Goal: Connect with others: Establish contact or relationships with other users

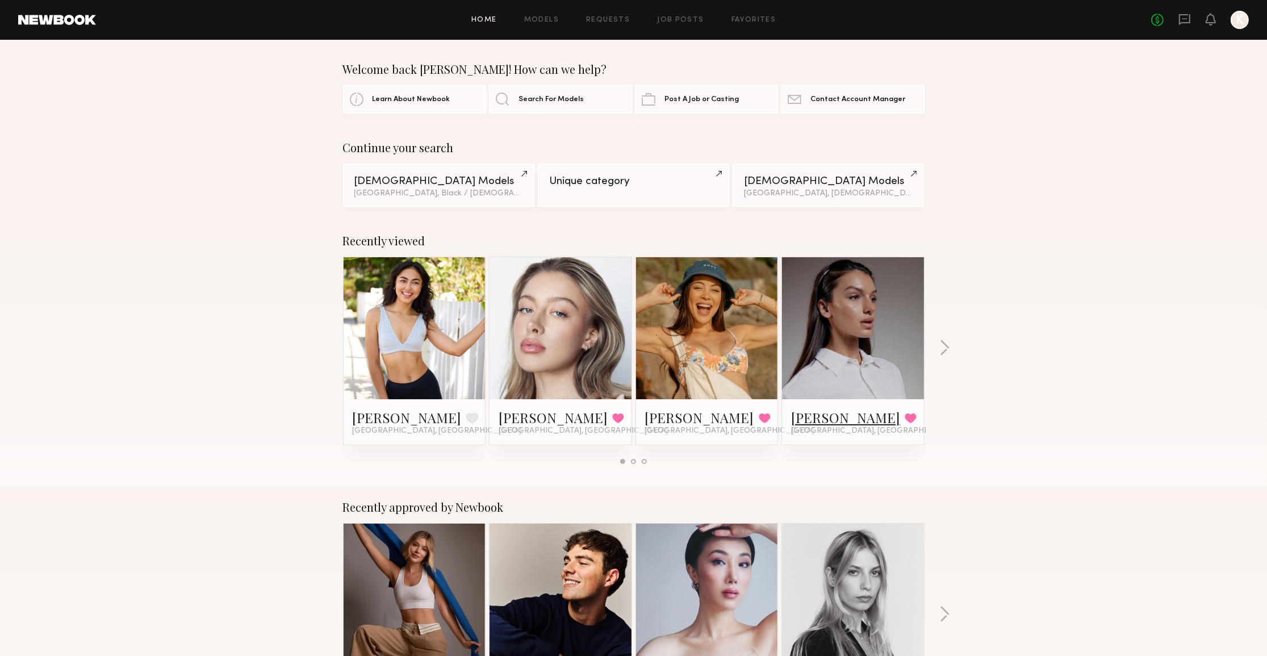
click at [823, 418] on link "[PERSON_NAME]" at bounding box center [845, 417] width 109 height 18
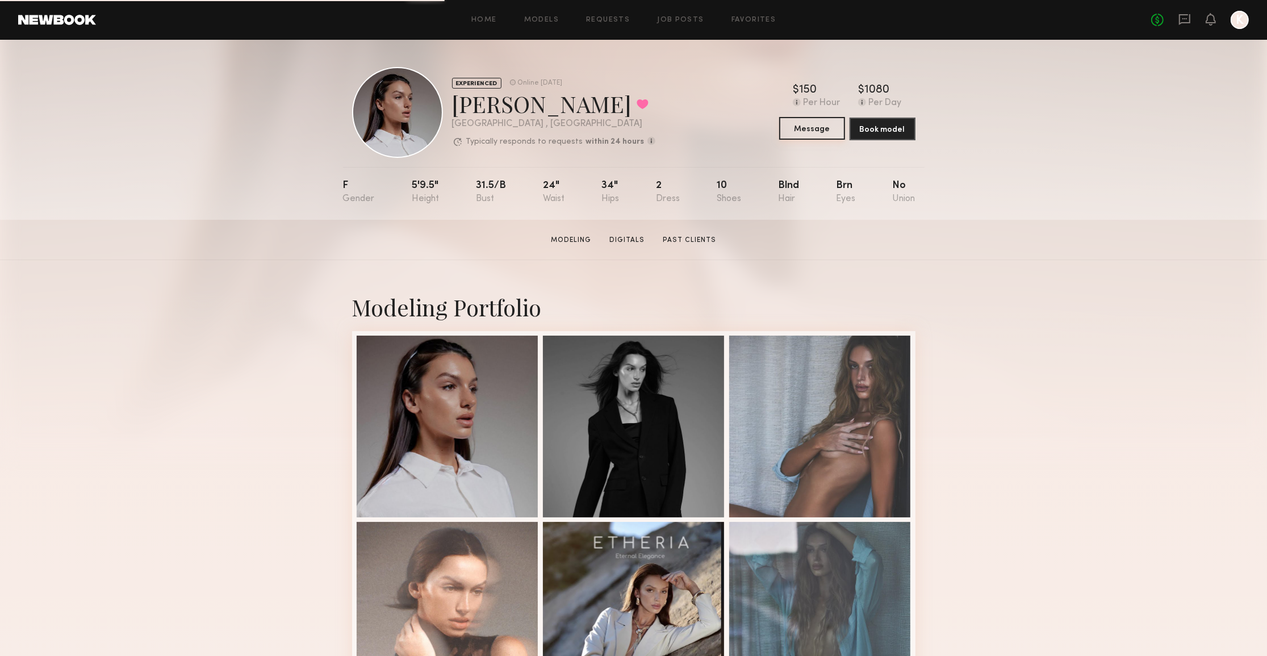
click at [823, 136] on button "Message" at bounding box center [812, 128] width 66 height 23
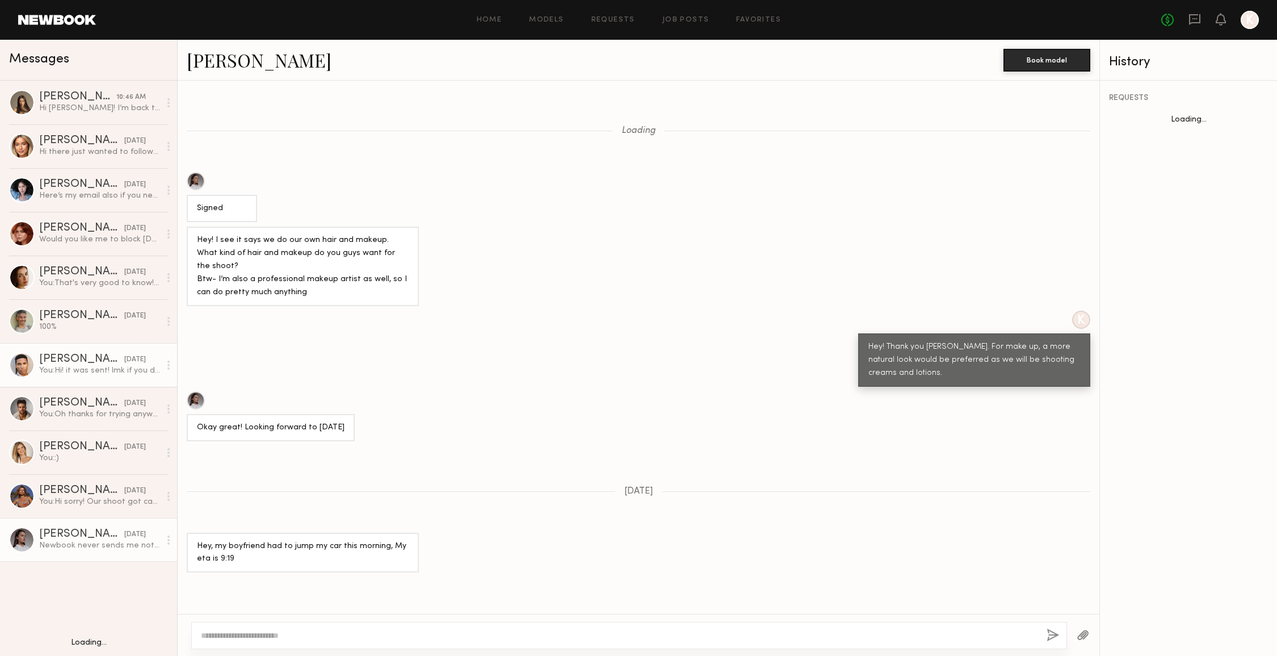
scroll to position [759, 0]
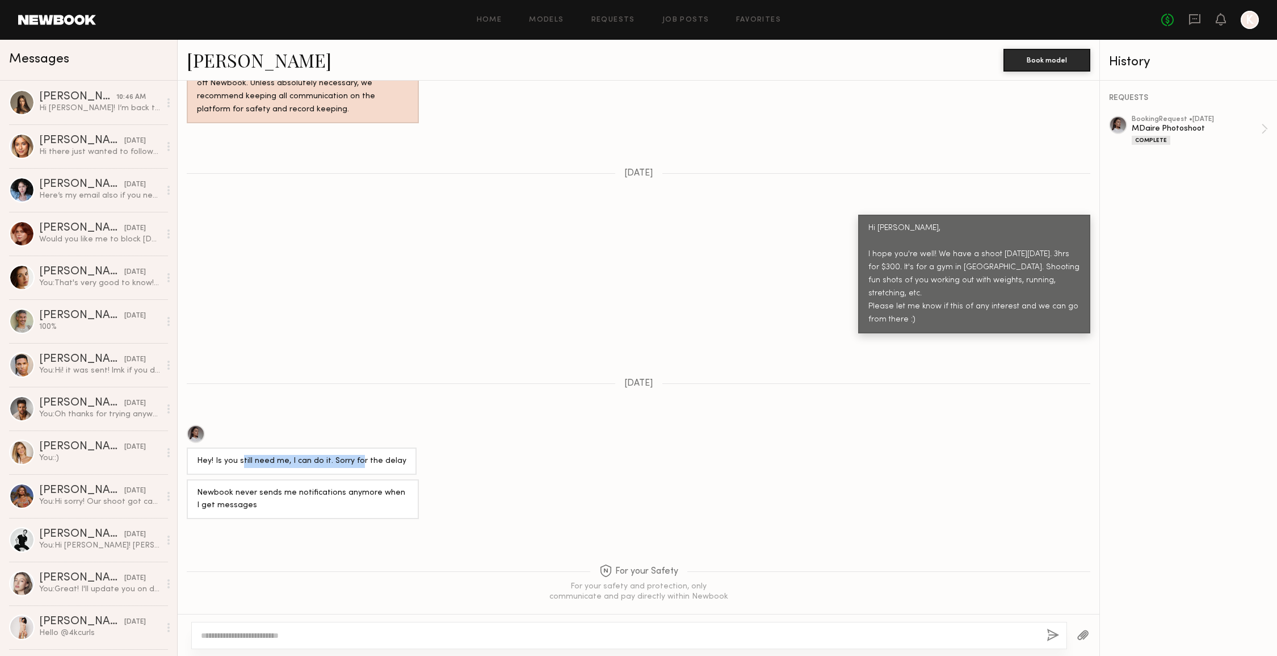
drag, startPoint x: 241, startPoint y: 445, endPoint x: 354, endPoint y: 443, distance: 113.0
click at [354, 455] on div "Hey! Is you still need me, I can do it. Sorry for the delay" at bounding box center [302, 461] width 210 height 13
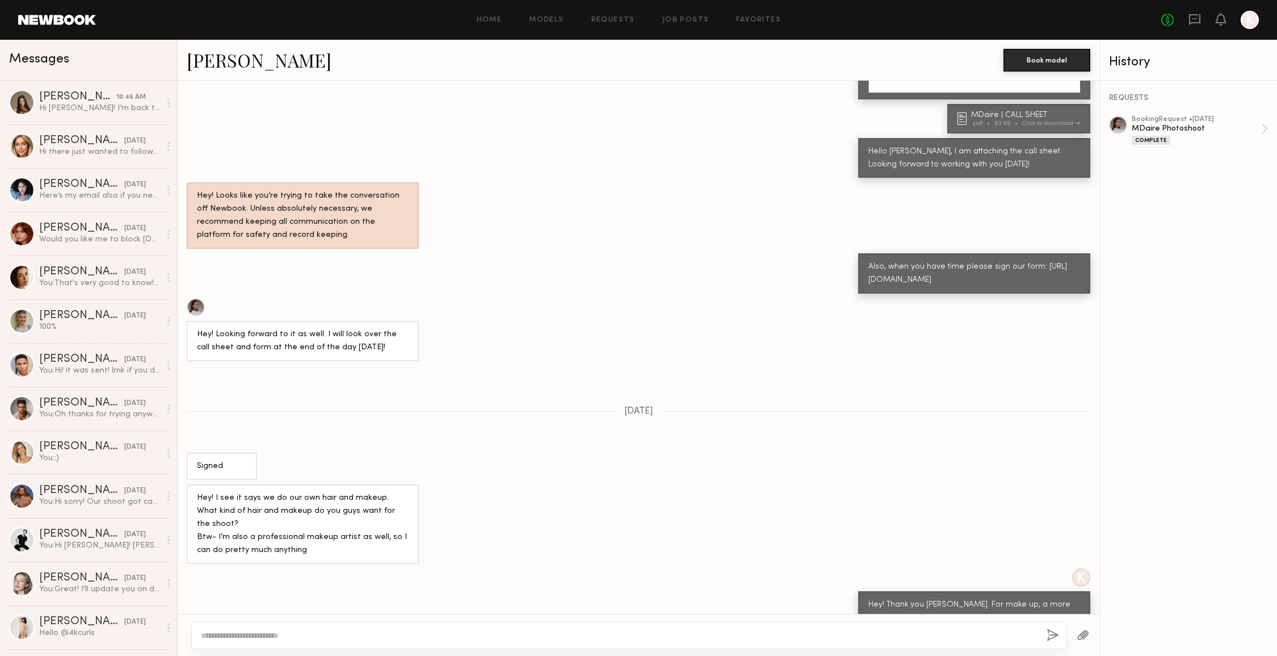
scroll to position [1044, 0]
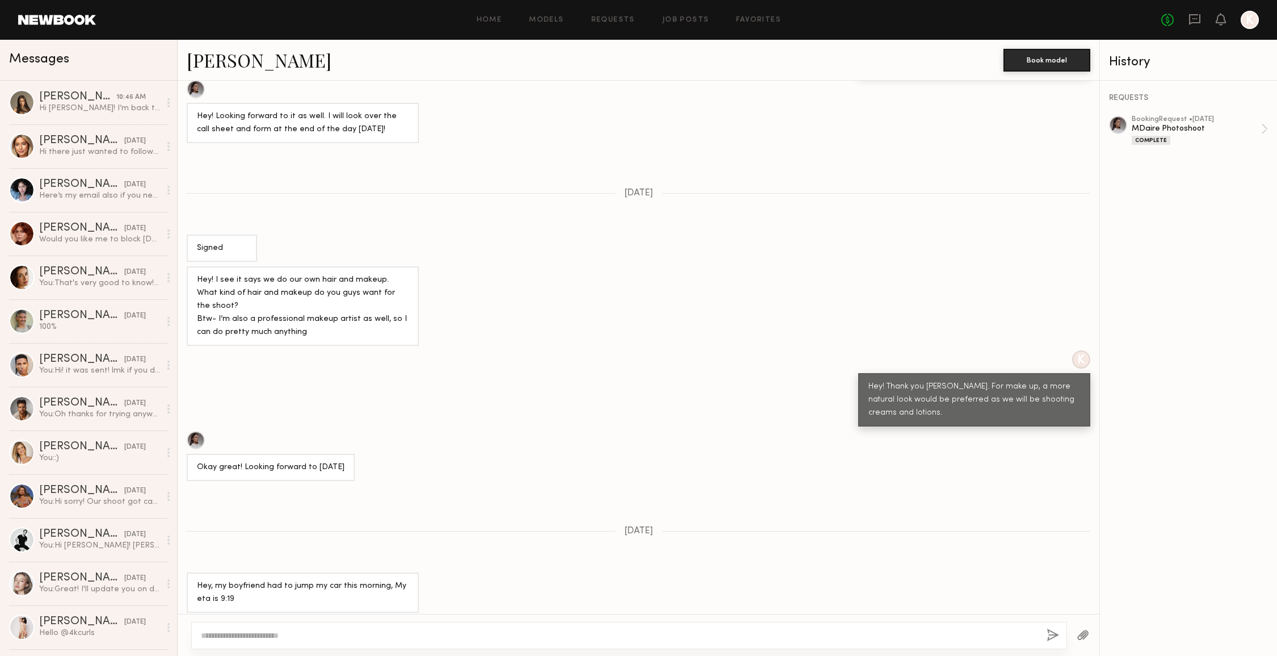
click at [261, 633] on textarea at bounding box center [619, 635] width 837 height 11
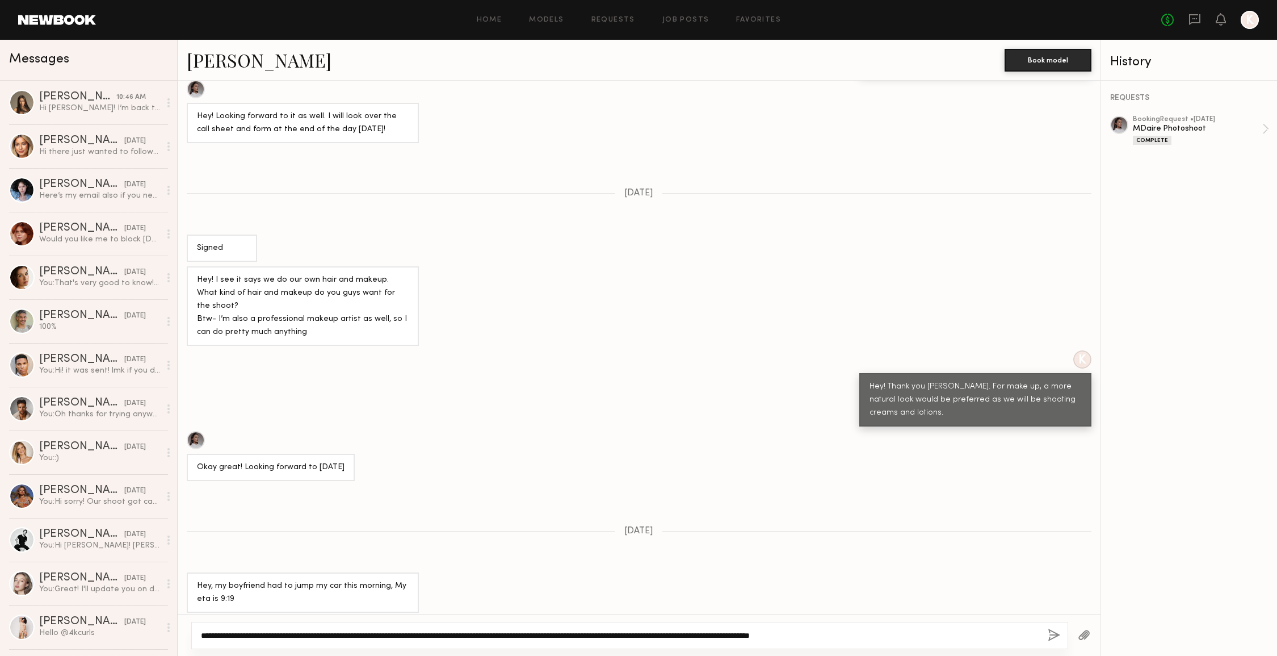
type textarea "**********"
